Goal: Information Seeking & Learning: Learn about a topic

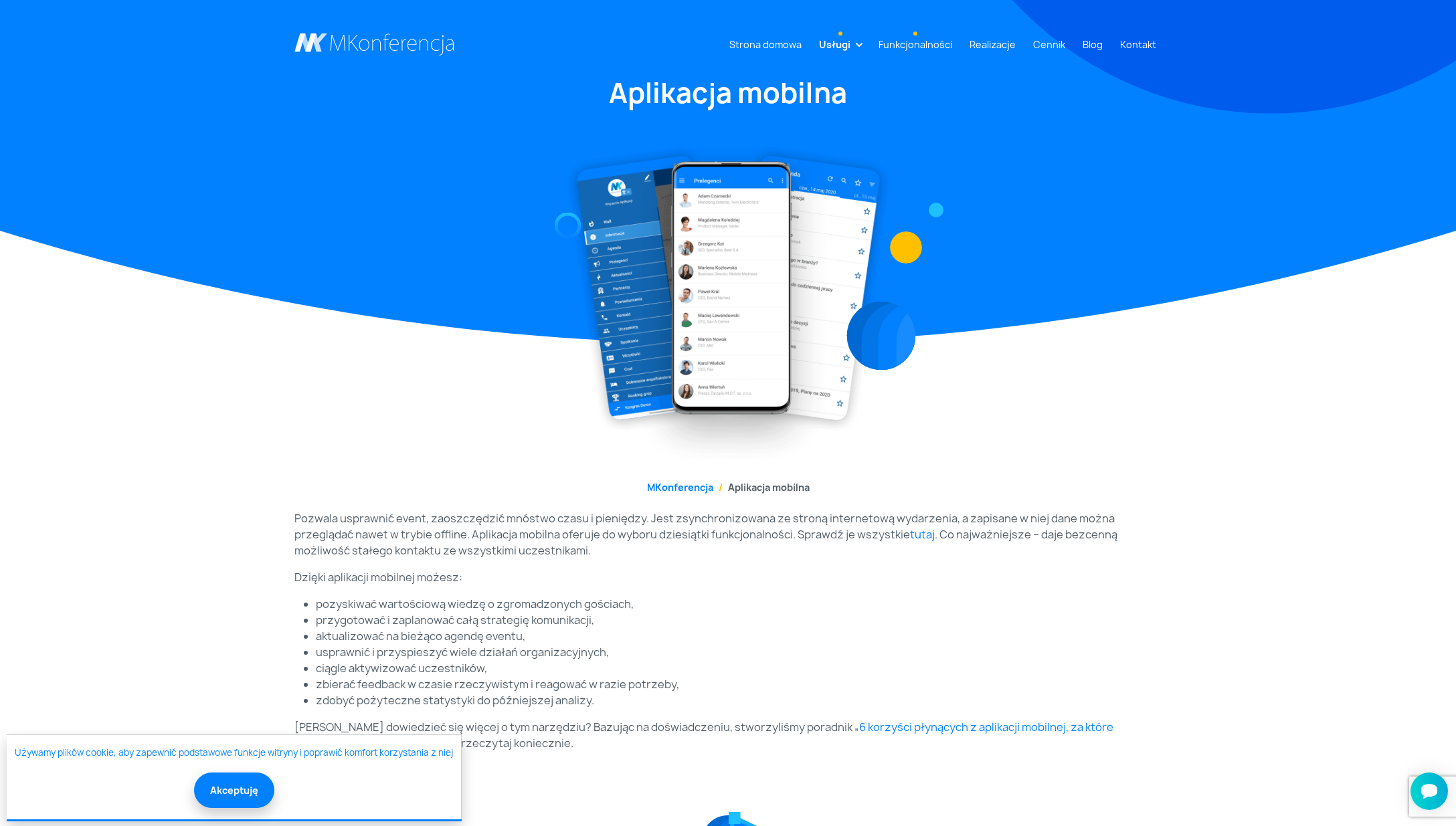
click at [942, 38] on link "Funkcjonalności" at bounding box center [916, 44] width 85 height 25
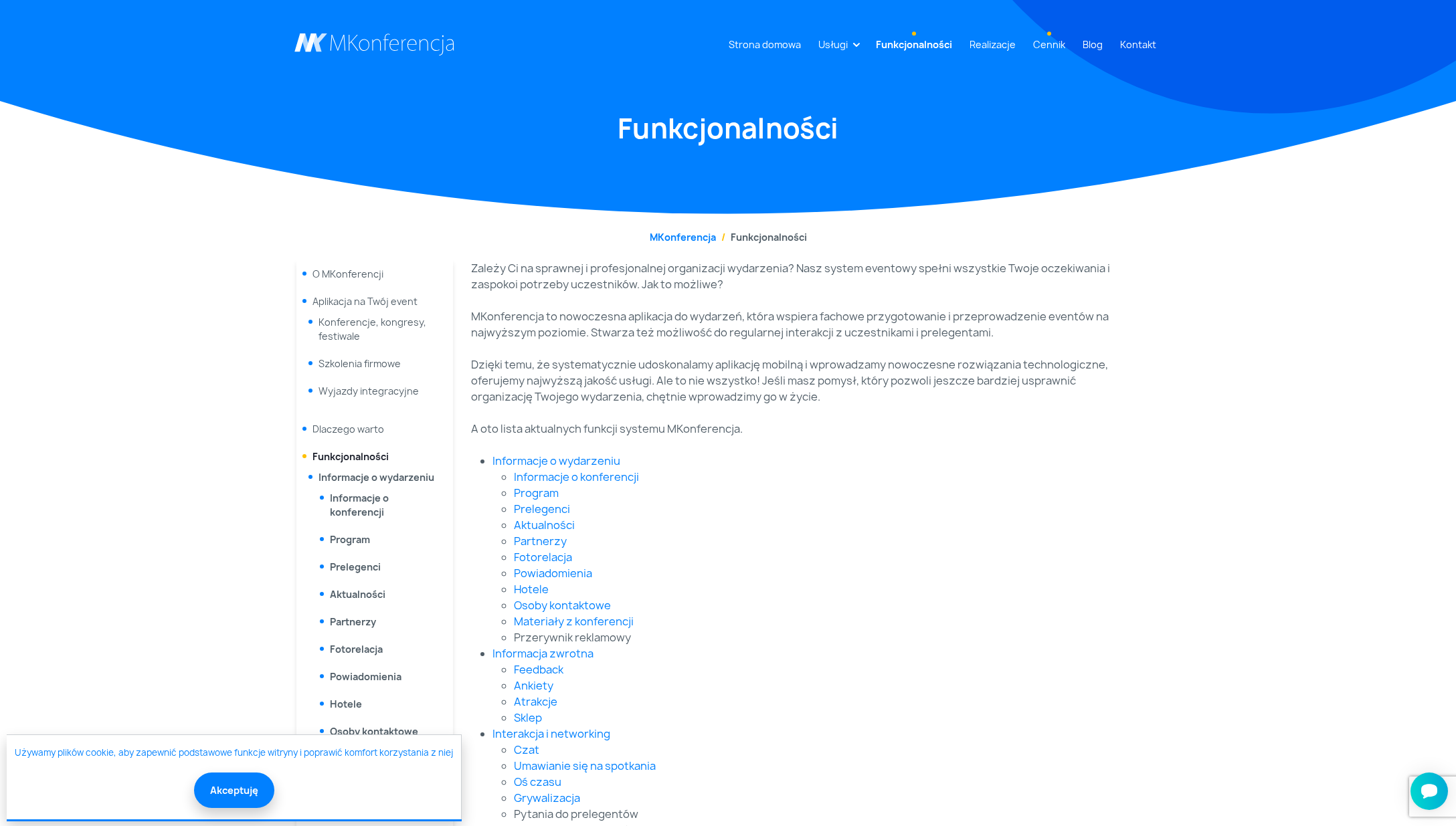
click at [1041, 44] on link "Cennik" at bounding box center [1049, 44] width 43 height 25
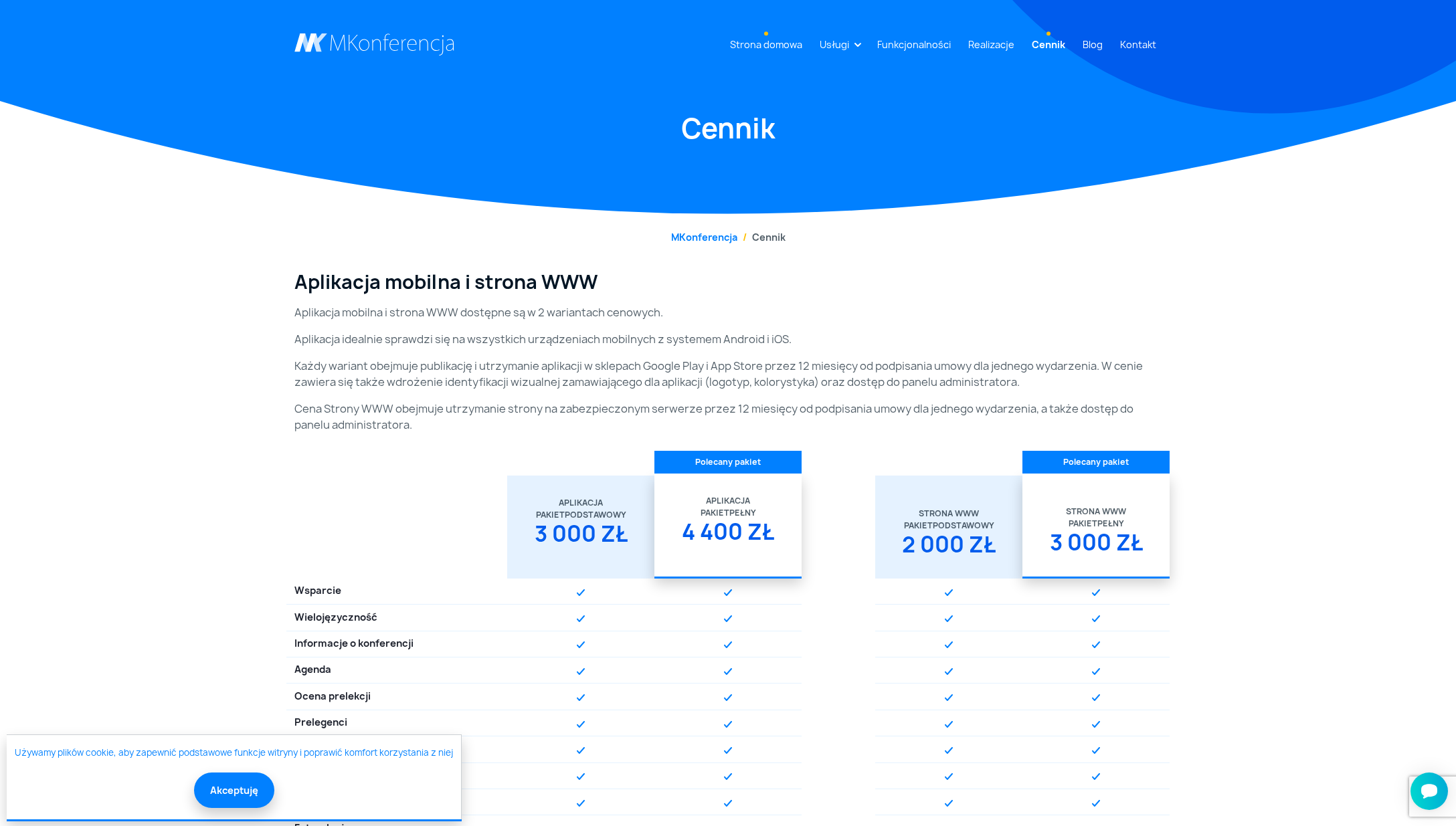
click at [771, 50] on link "Strona domowa" at bounding box center [766, 44] width 83 height 25
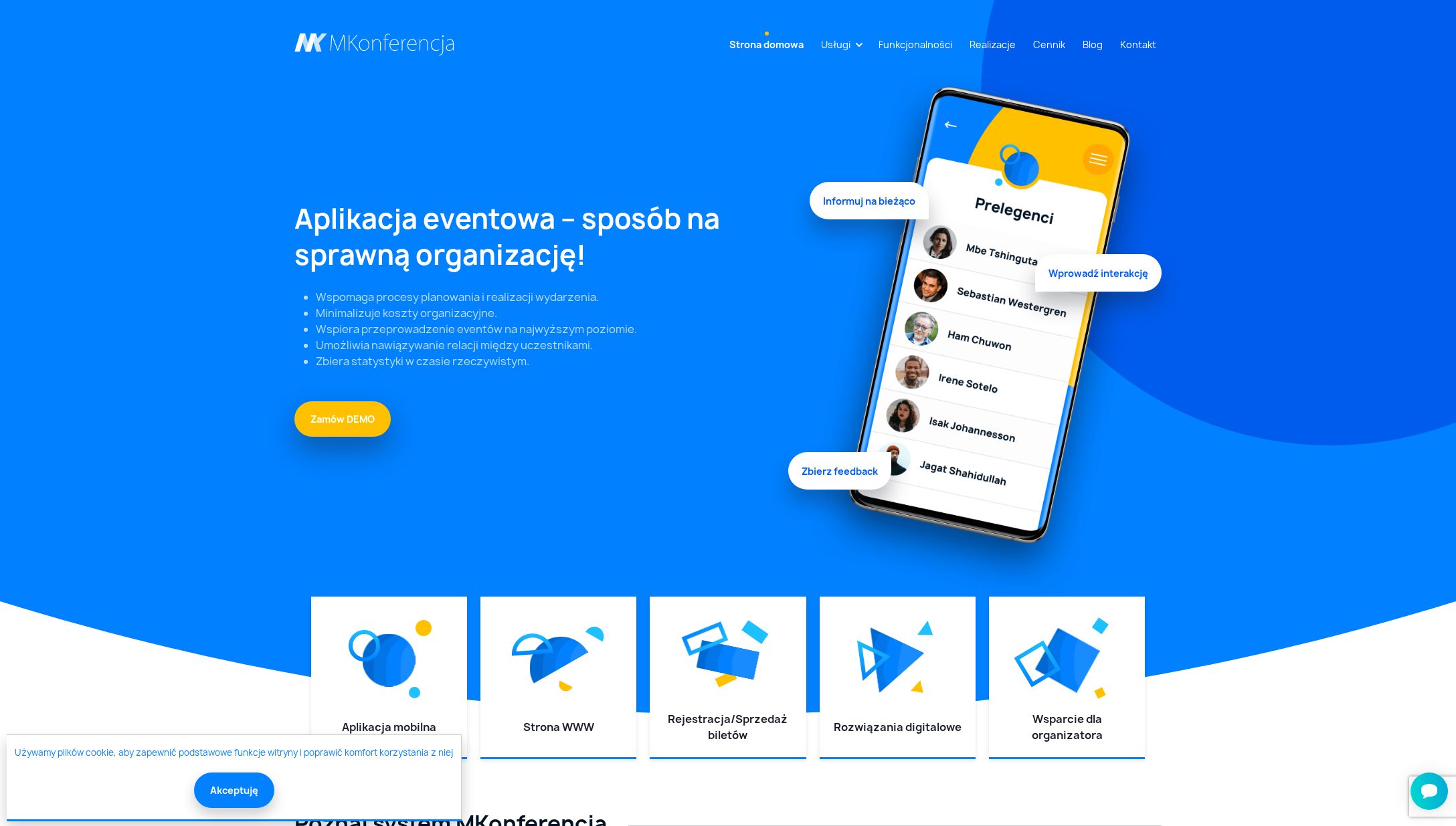
scroll to position [10, 0]
